Goal: Check status: Check status

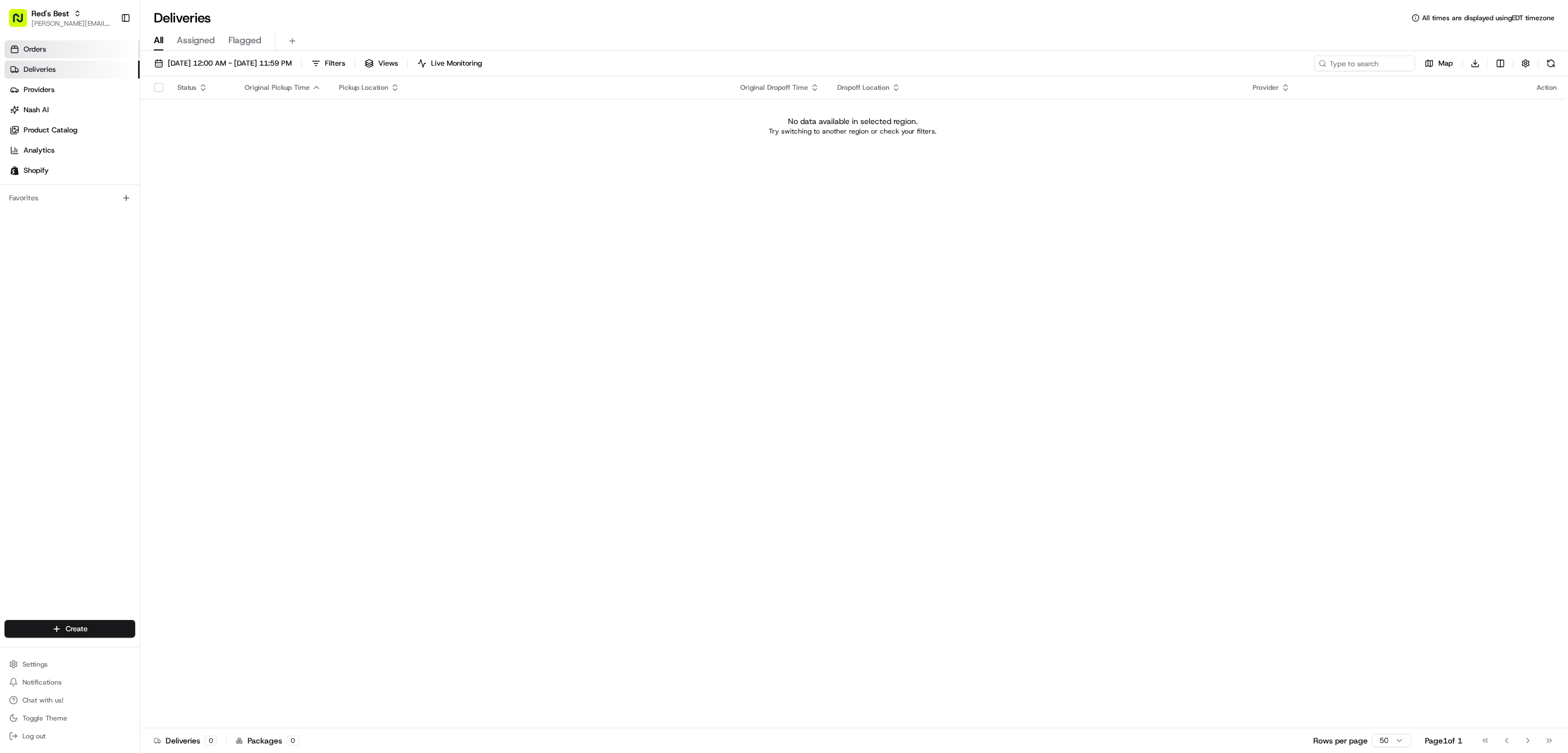
click at [32, 52] on span "Orders" at bounding box center [35, 49] width 22 height 10
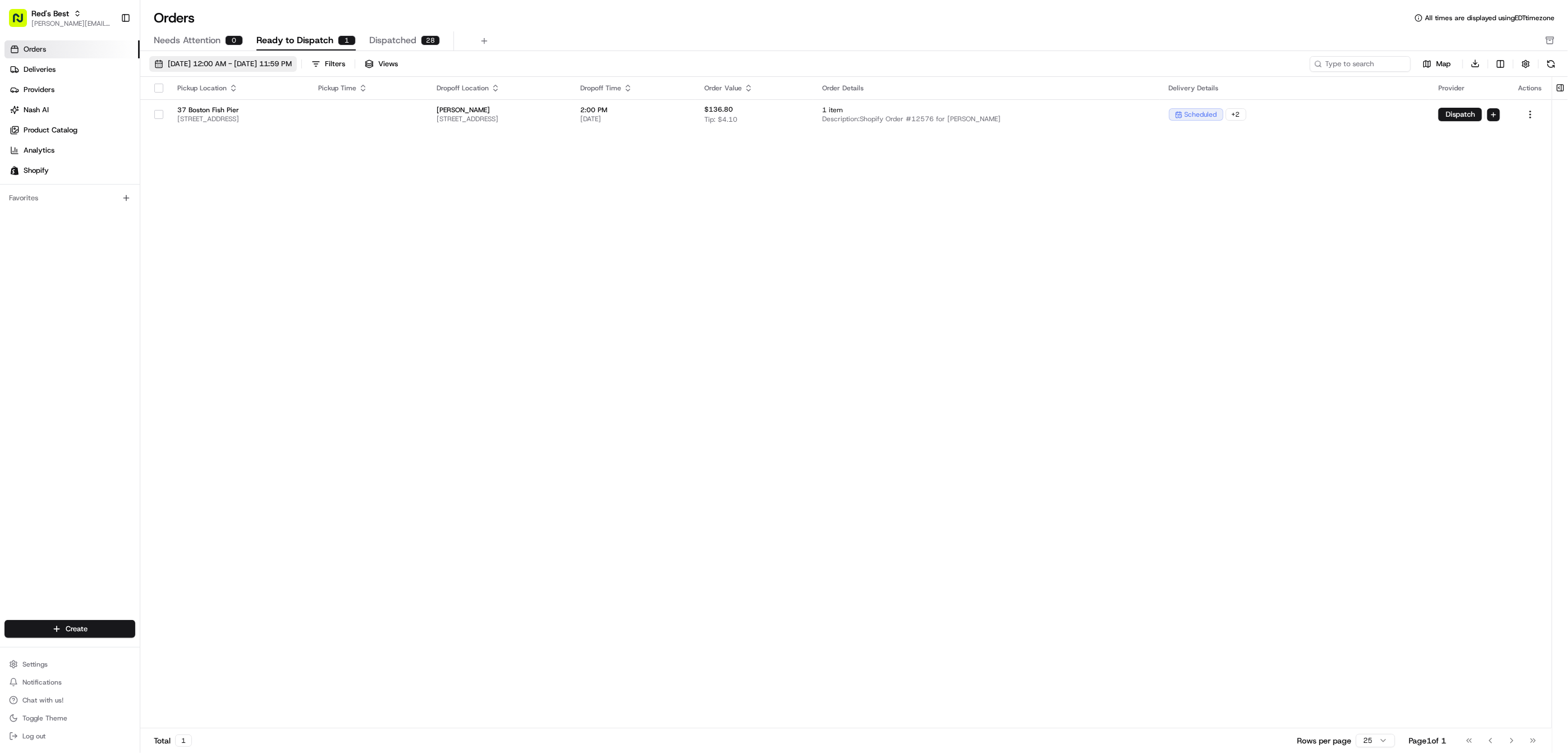
click at [205, 63] on span "[DATE] 12:00 AM - [DATE] 11:59 PM" at bounding box center [229, 64] width 124 height 10
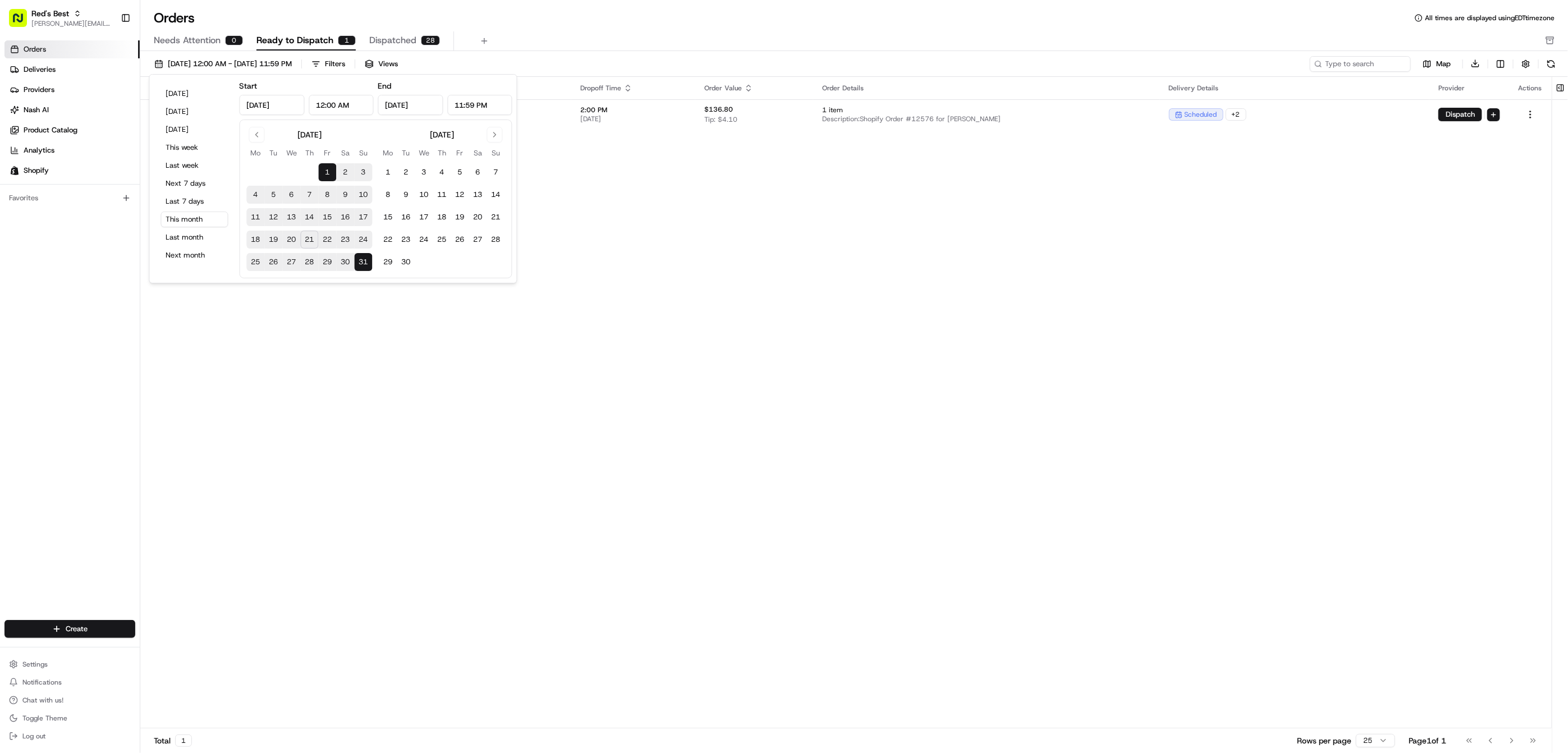
click at [618, 38] on div "Needs Attention 0 Ready to Dispatch 1 Dispatched 28" at bounding box center [846, 41] width 1385 height 19
